Goal: Information Seeking & Learning: Learn about a topic

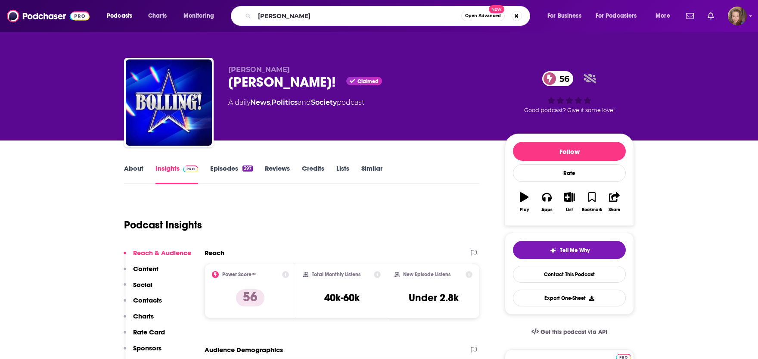
type input "[PERSON_NAME]"
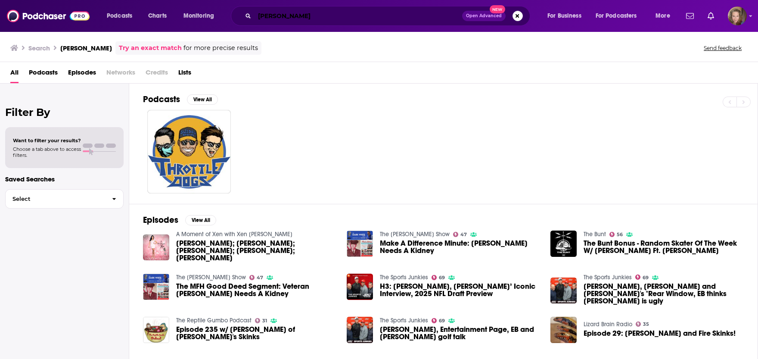
click at [300, 17] on input "[PERSON_NAME]" at bounding box center [357, 16] width 207 height 14
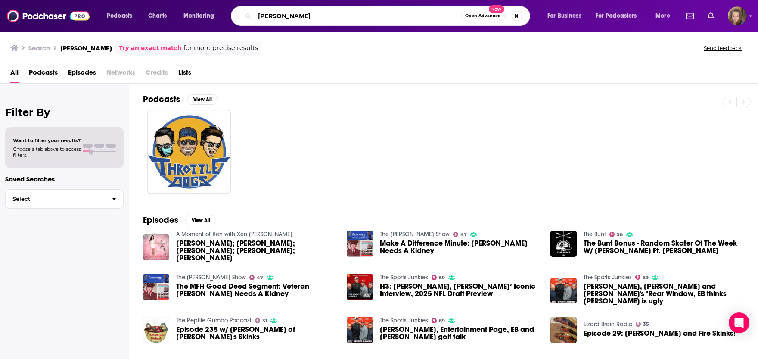
type input "[PERSON_NAME]"
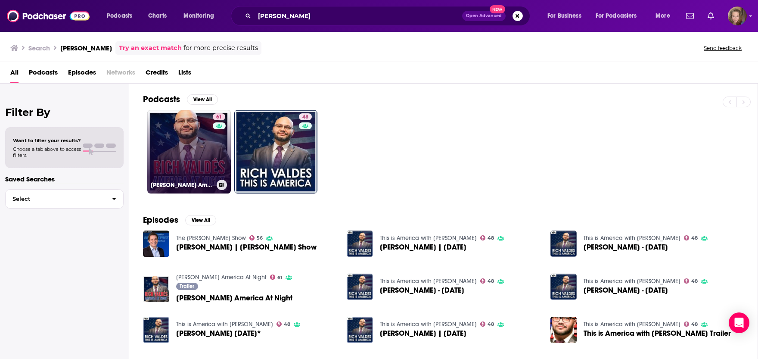
click at [182, 154] on link "61 [PERSON_NAME] America At Night" at bounding box center [188, 151] width 83 height 83
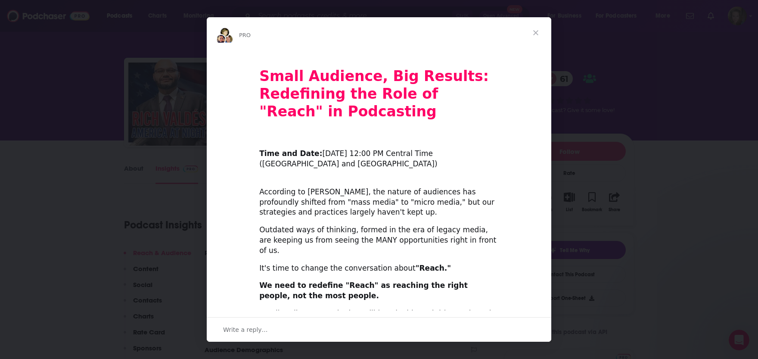
click at [531, 31] on span "Close" at bounding box center [535, 32] width 31 height 31
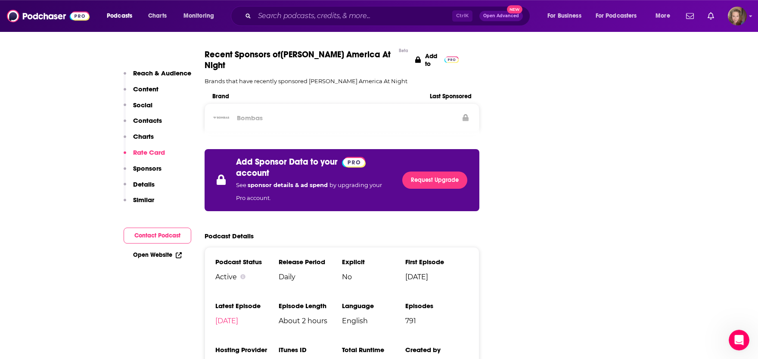
scroll to position [1326, 0]
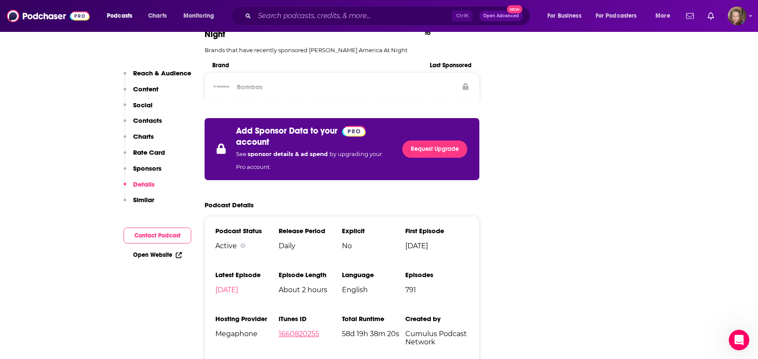
click at [297, 329] on link "1660820255" at bounding box center [298, 333] width 40 height 8
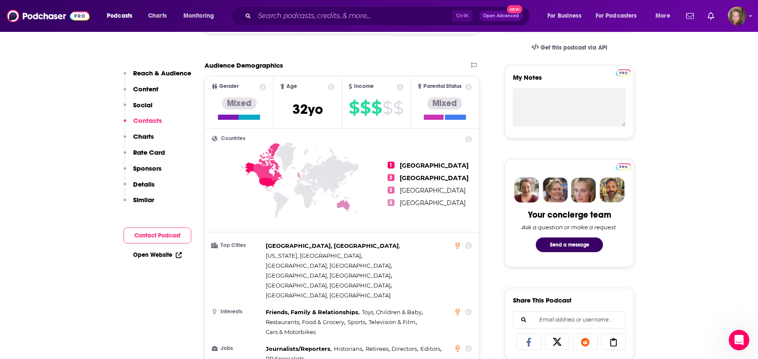
scroll to position [0, 0]
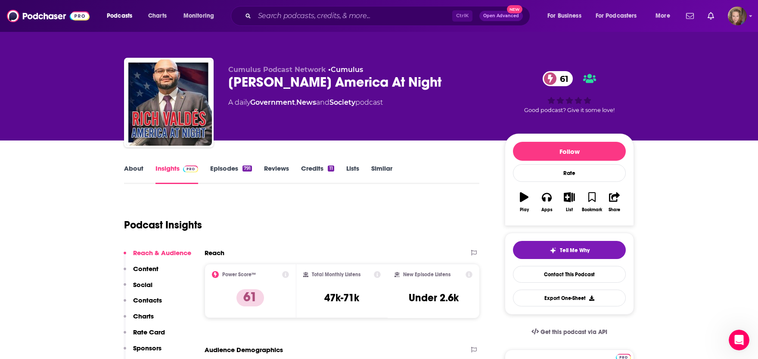
click at [141, 170] on link "About" at bounding box center [133, 174] width 19 height 20
